Goal: Find specific page/section: Find specific page/section

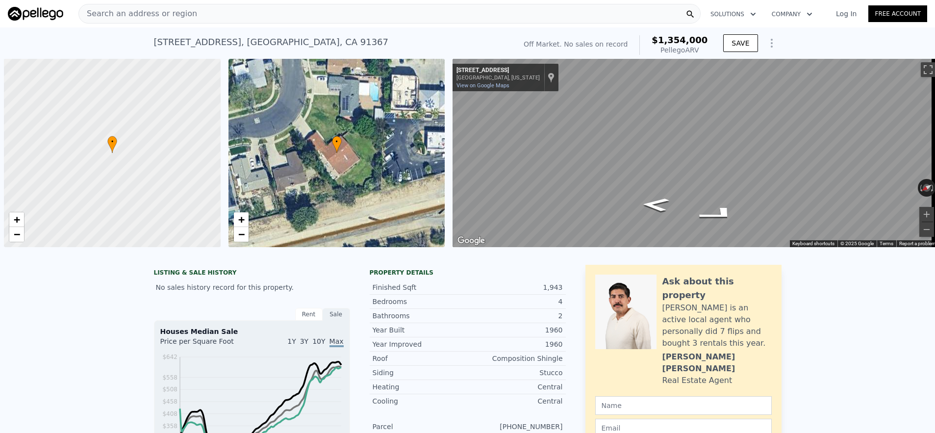
scroll to position [0, 4]
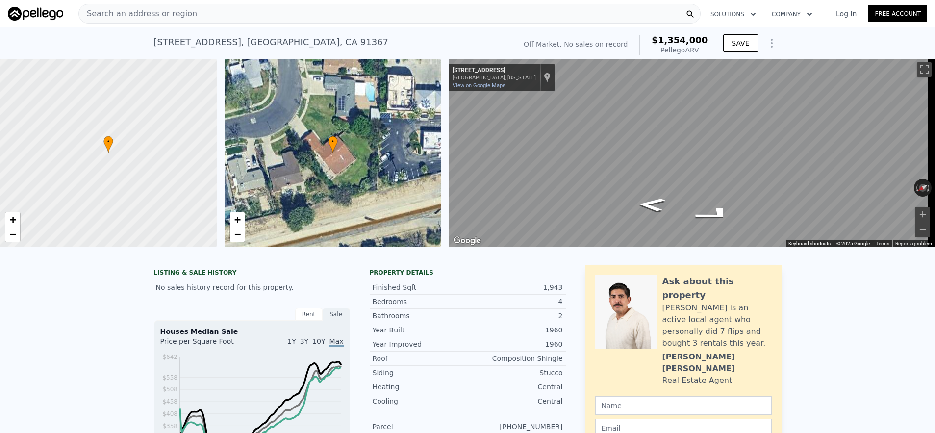
click at [250, 20] on div "Search an address or region" at bounding box center [389, 14] width 622 height 20
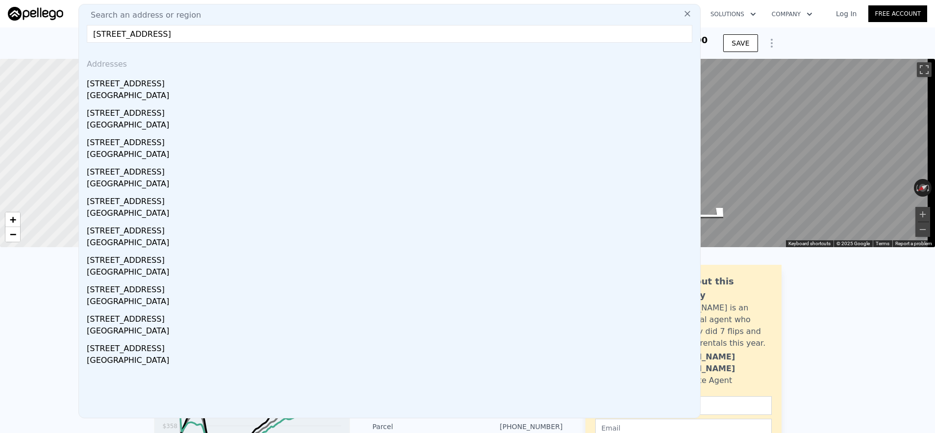
type input "[STREET_ADDRESS]"
click at [165, 85] on div "[STREET_ADDRESS]" at bounding box center [391, 82] width 609 height 16
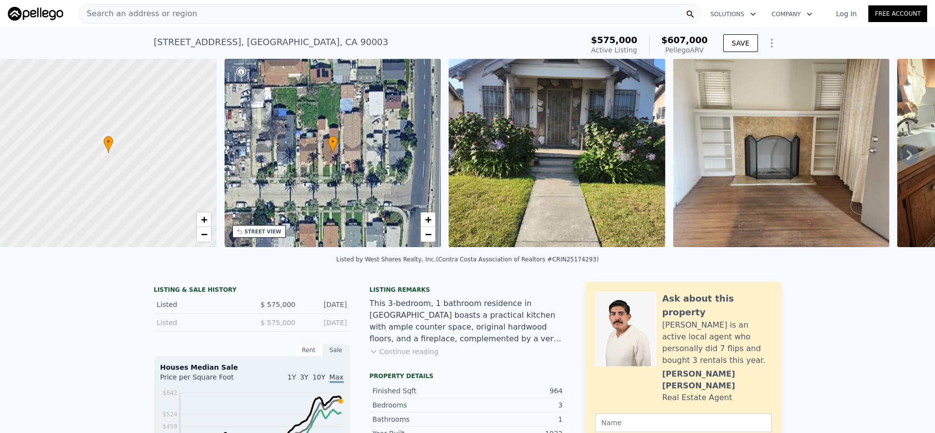
click at [254, 20] on div "Search an address or region" at bounding box center [389, 14] width 622 height 20
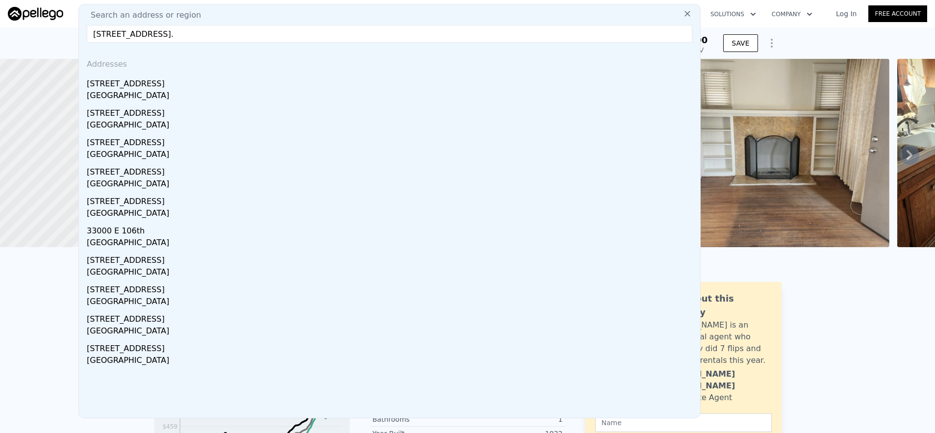
type input "[STREET_ADDRESS]."
click at [199, 45] on div "Search an address or region [STREET_ADDRESS]. Addresses [STREET_ADDRESS][GEOGRA…" at bounding box center [389, 211] width 622 height 414
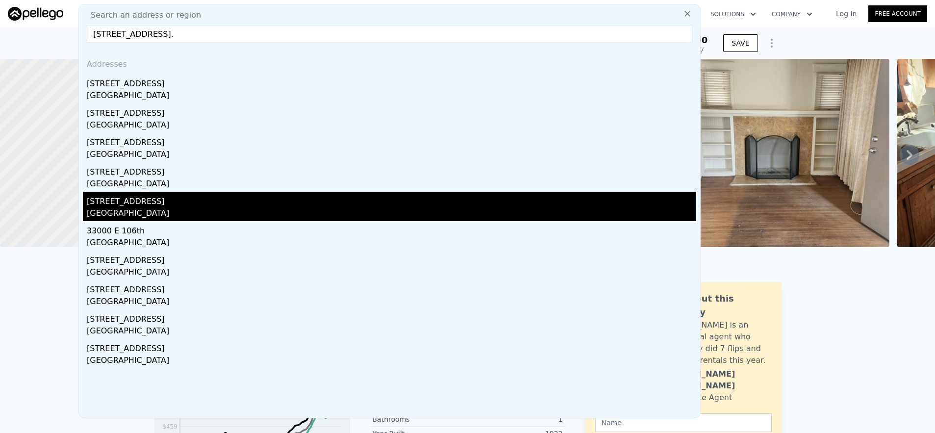
click at [155, 207] on div "[GEOGRAPHIC_DATA]" at bounding box center [391, 214] width 609 height 14
